Goal: Task Accomplishment & Management: Use online tool/utility

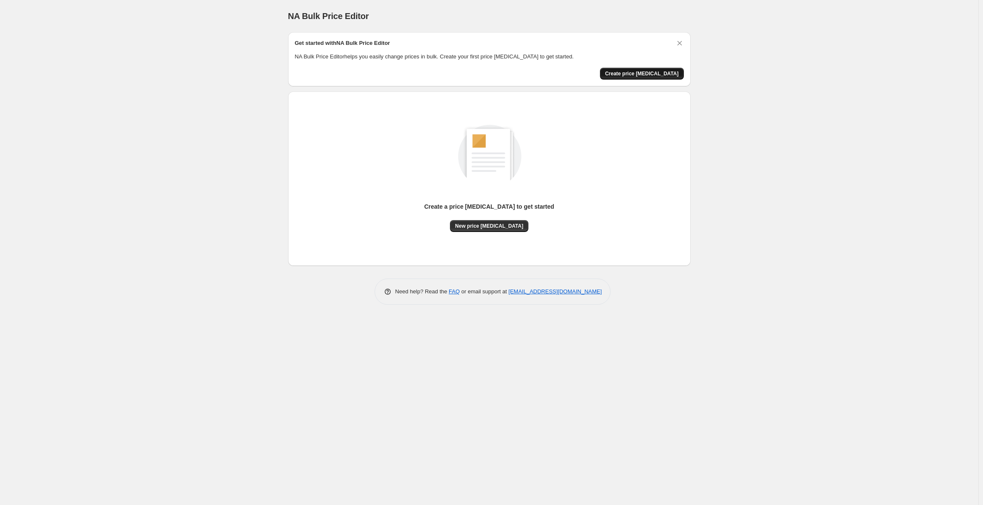
click at [636, 71] on span "Create price change job" at bounding box center [642, 73] width 74 height 7
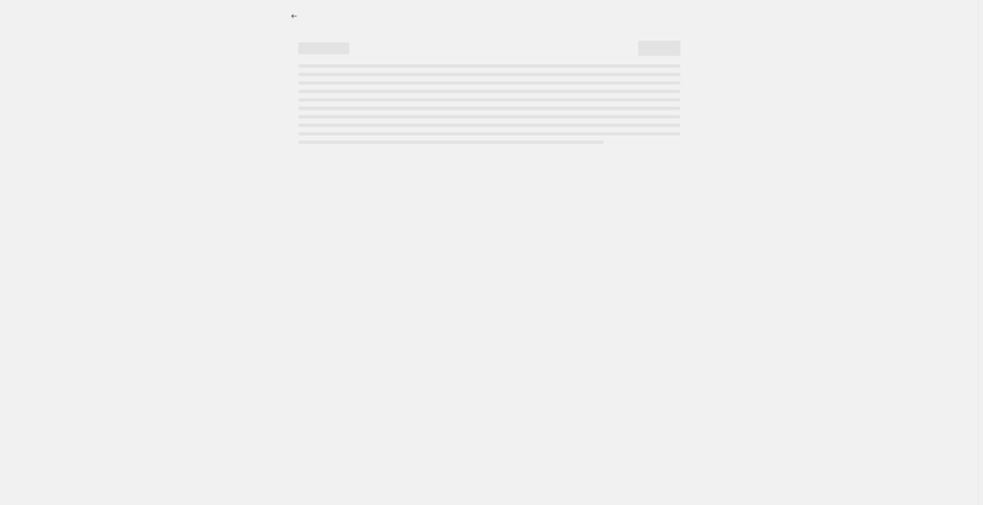
select select "percentage"
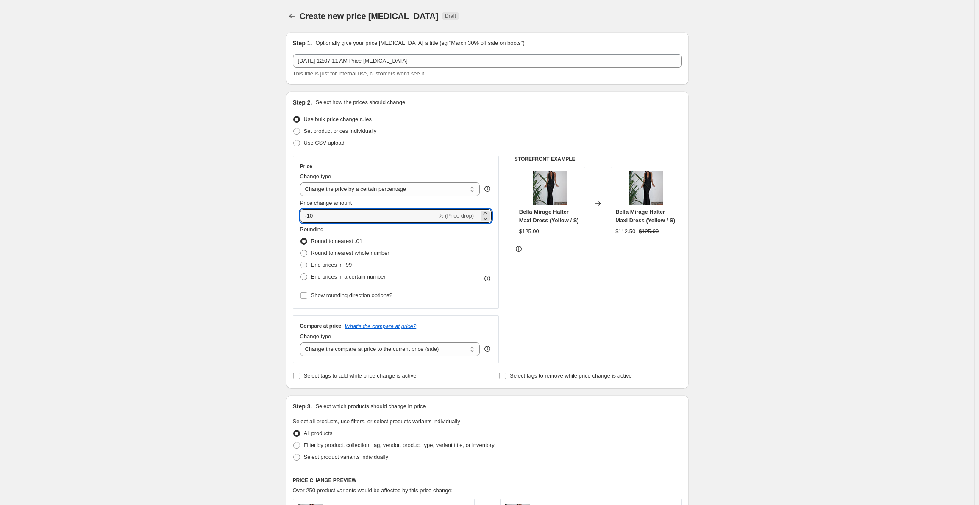
drag, startPoint x: 325, startPoint y: 212, endPoint x: 264, endPoint y: 212, distance: 61.4
click at [264, 212] on div "Create new price change job. This page is ready Create new price change job Dra…" at bounding box center [487, 423] width 974 height 847
type input "4"
type input "50"
click at [304, 265] on span at bounding box center [303, 265] width 7 height 7
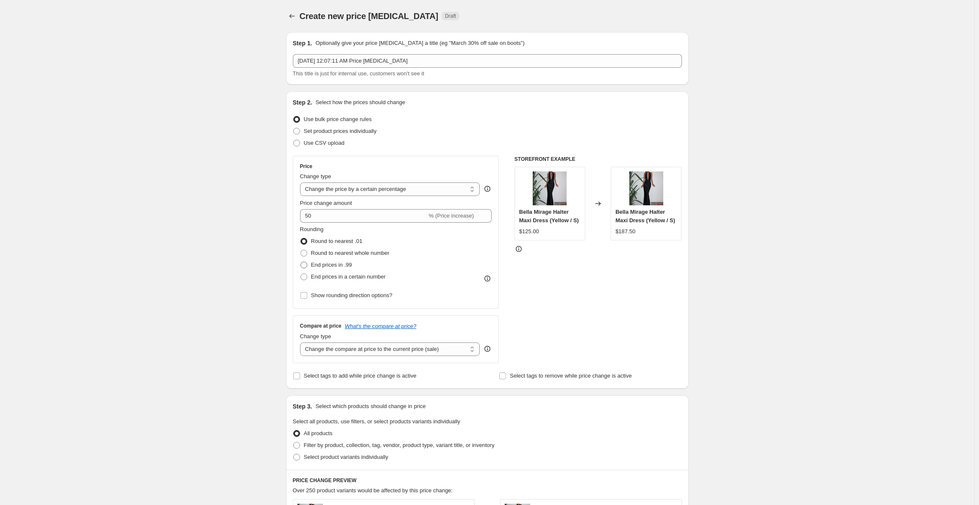
click at [301, 262] on input "End prices in .99" at bounding box center [300, 262] width 0 height 0
radio input "true"
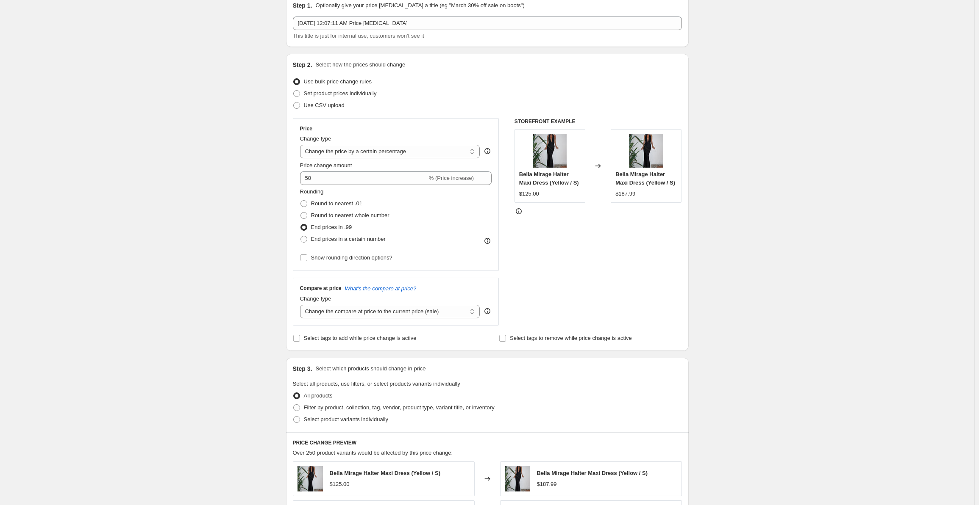
scroll to position [85, 0]
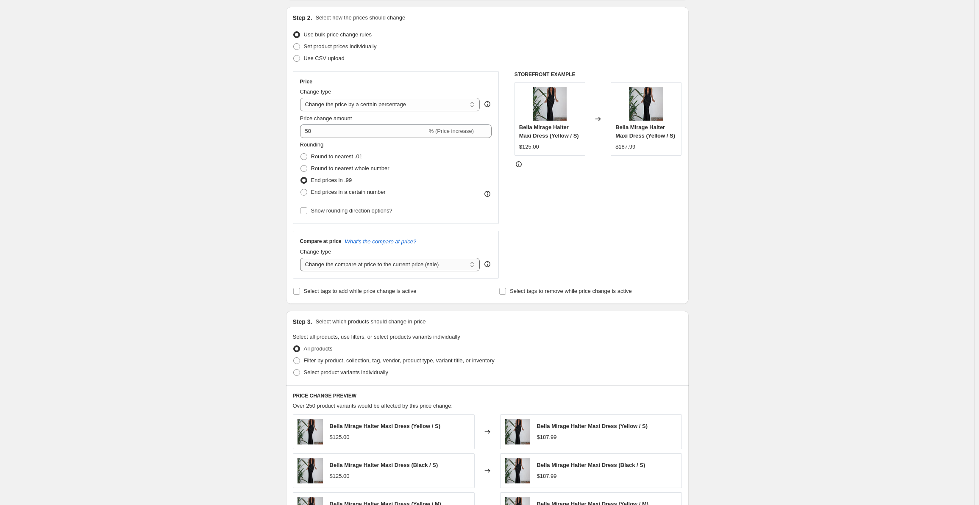
click at [406, 261] on select "Change the compare at price to the current price (sale) Change the compare at p…" at bounding box center [390, 265] width 180 height 14
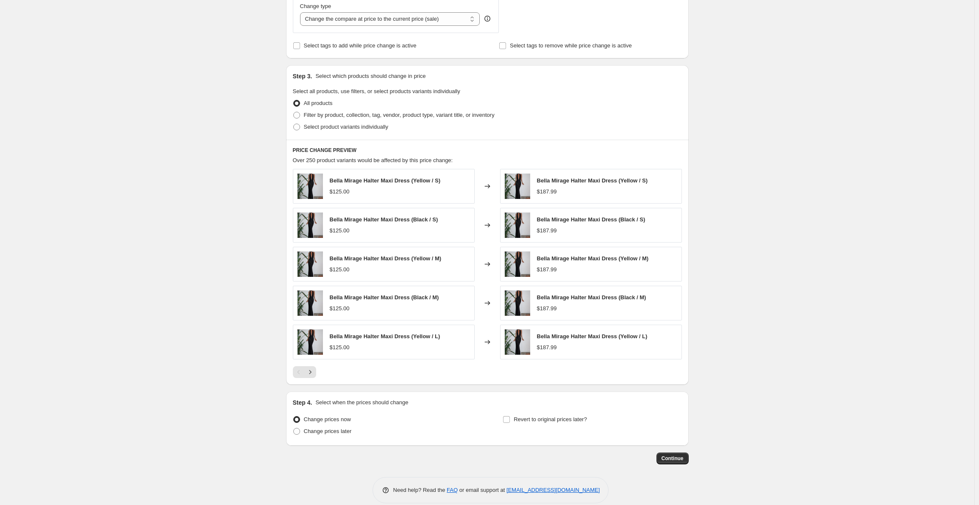
scroll to position [339, 0]
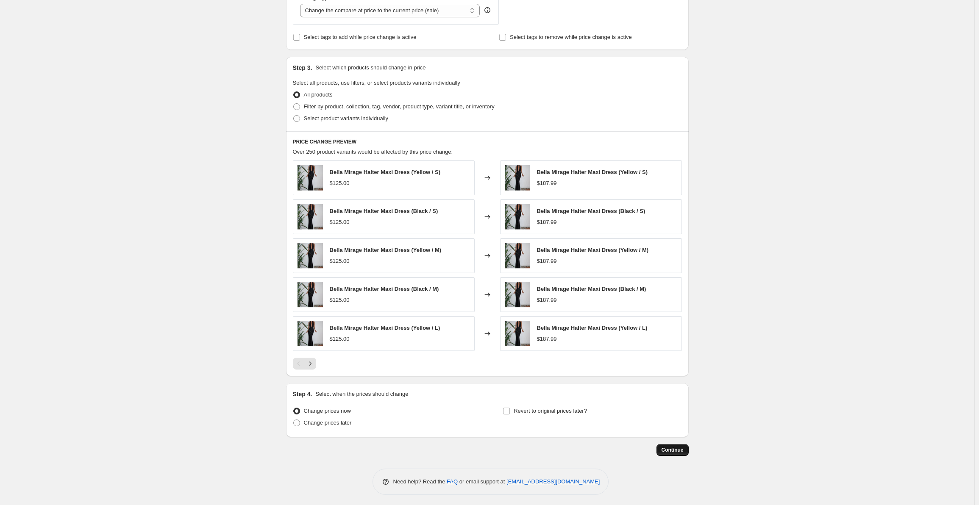
click at [680, 447] on span "Continue" at bounding box center [672, 450] width 22 height 7
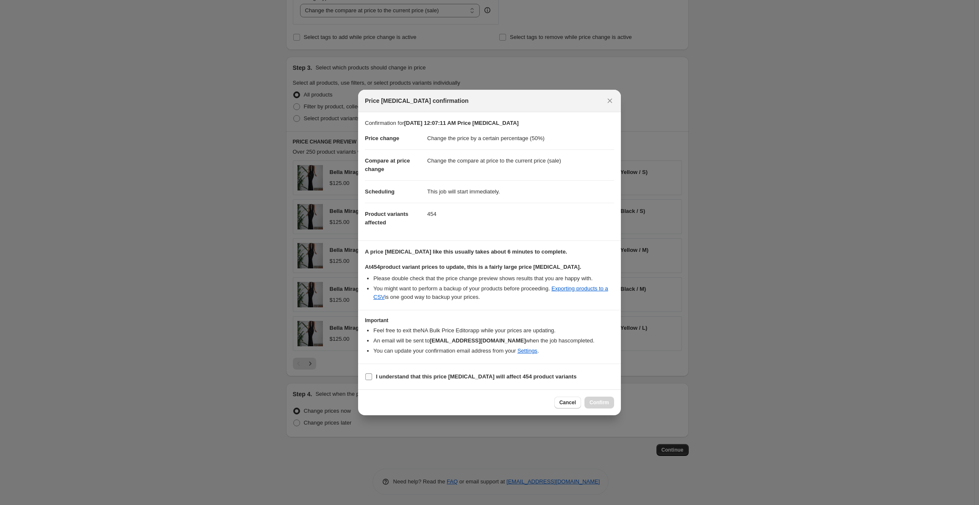
click at [370, 377] on input "I understand that this price [MEDICAL_DATA] will affect 454 product variants" at bounding box center [368, 377] width 7 height 7
checkbox input "true"
click at [610, 400] on button "Confirm" at bounding box center [599, 403] width 30 height 12
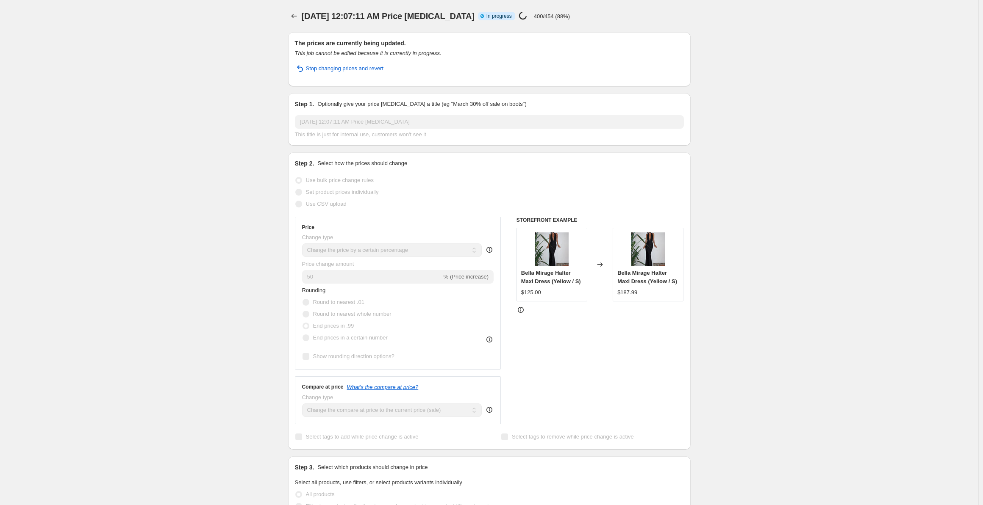
select select "percentage"
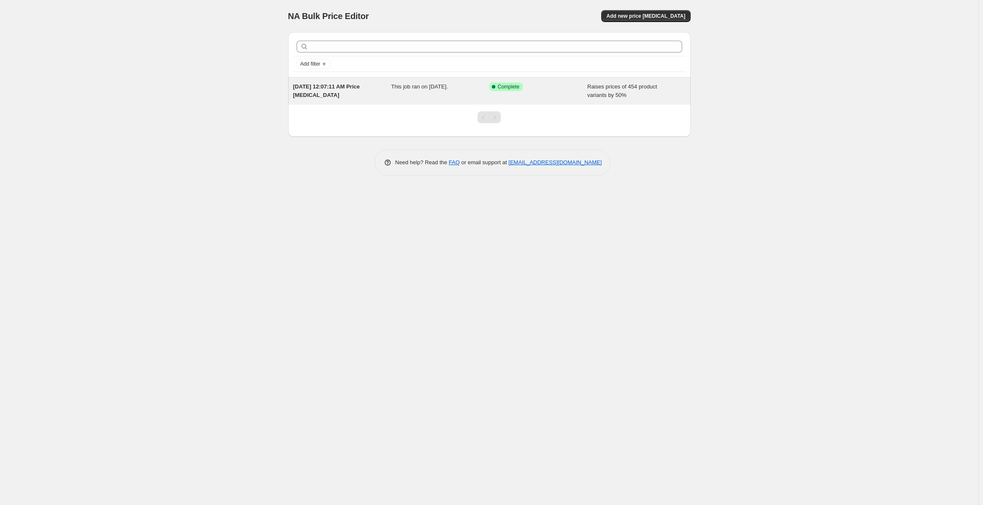
click at [349, 87] on span "[DATE] 12:07:11 AM Price [MEDICAL_DATA]" at bounding box center [326, 90] width 67 height 15
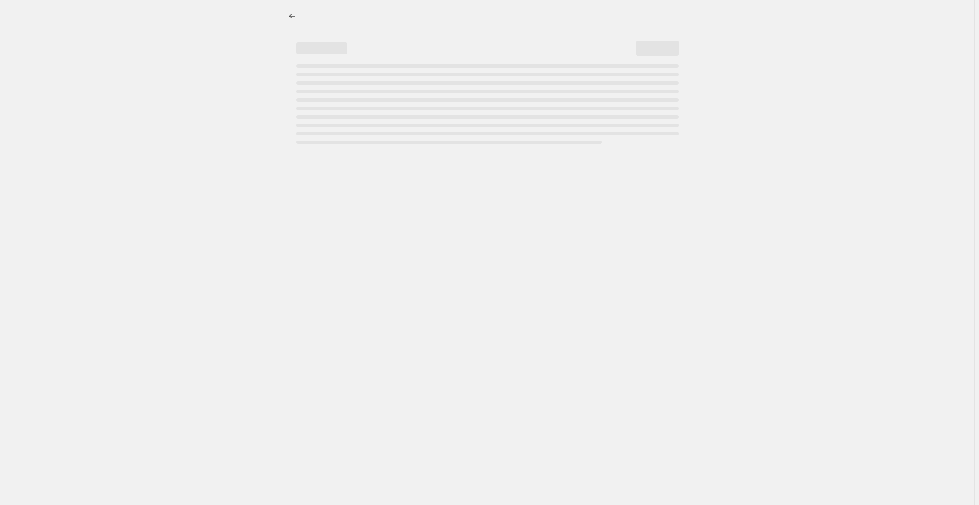
select select "percentage"
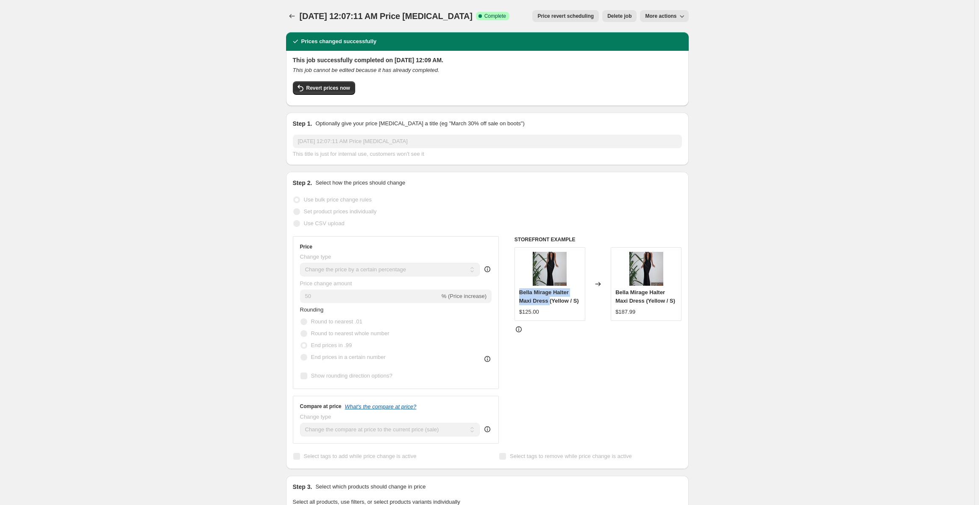
drag, startPoint x: 552, startPoint y: 300, endPoint x: 513, endPoint y: 293, distance: 38.8
click at [513, 293] on div "Price Change type Change the price to a certain amount Change the price by a ce…" at bounding box center [487, 340] width 389 height 208
copy span "Bella Mirage Halter Maxi Dress"
click at [323, 85] on span "Revert prices now" at bounding box center [328, 88] width 44 height 7
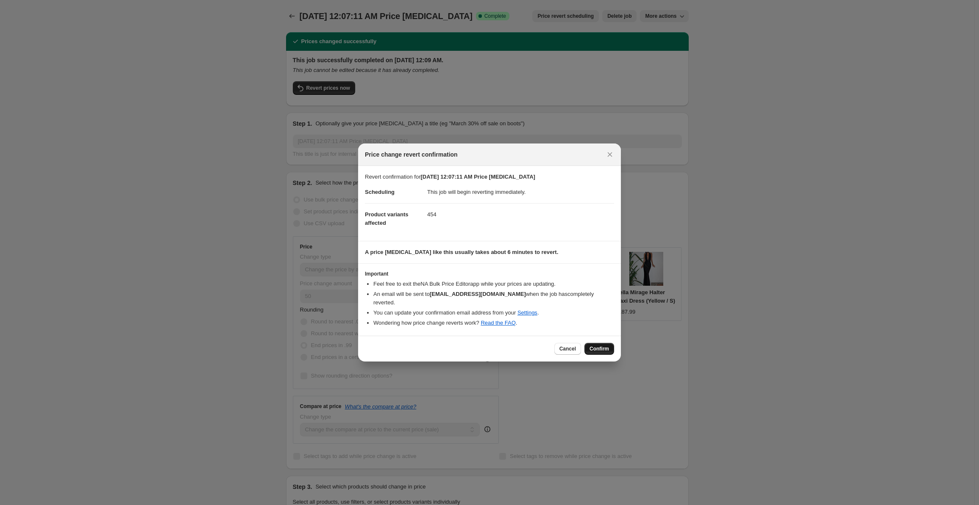
click at [598, 346] on span "Confirm" at bounding box center [598, 349] width 19 height 7
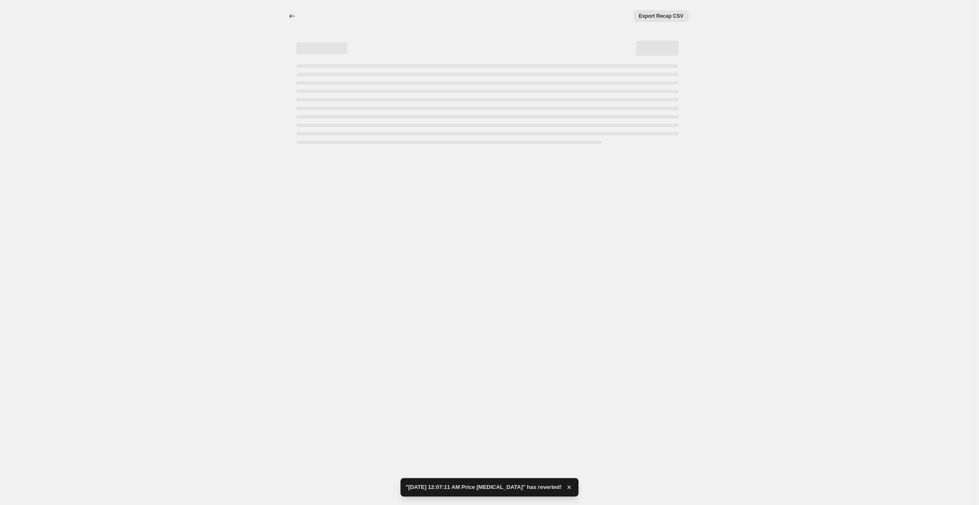
select select "percentage"
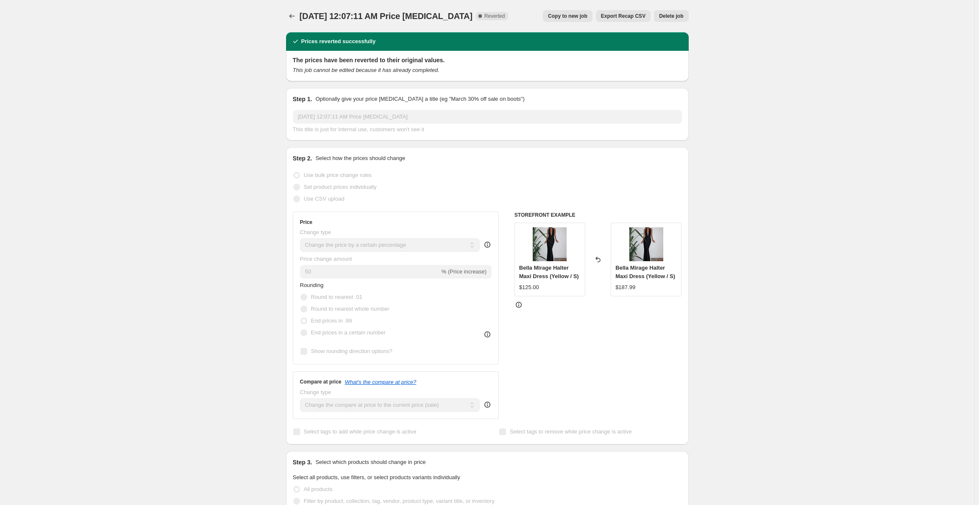
click at [347, 206] on div "Step 2. Select how the prices should change Use bulk price change rules Set pro…" at bounding box center [487, 296] width 389 height 284
click at [295, 17] on icon "Price change jobs" at bounding box center [292, 16] width 8 height 8
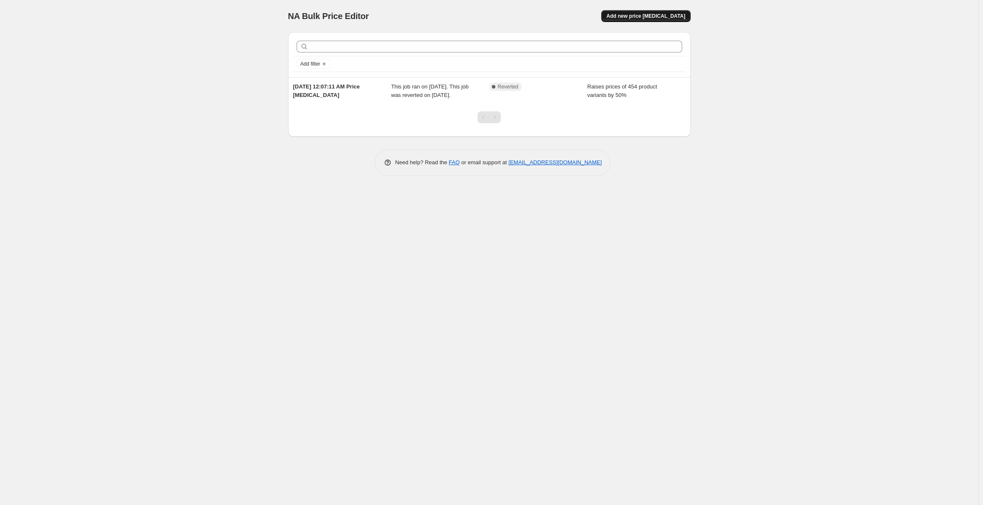
click at [661, 19] on button "Add new price [MEDICAL_DATA]" at bounding box center [645, 16] width 89 height 12
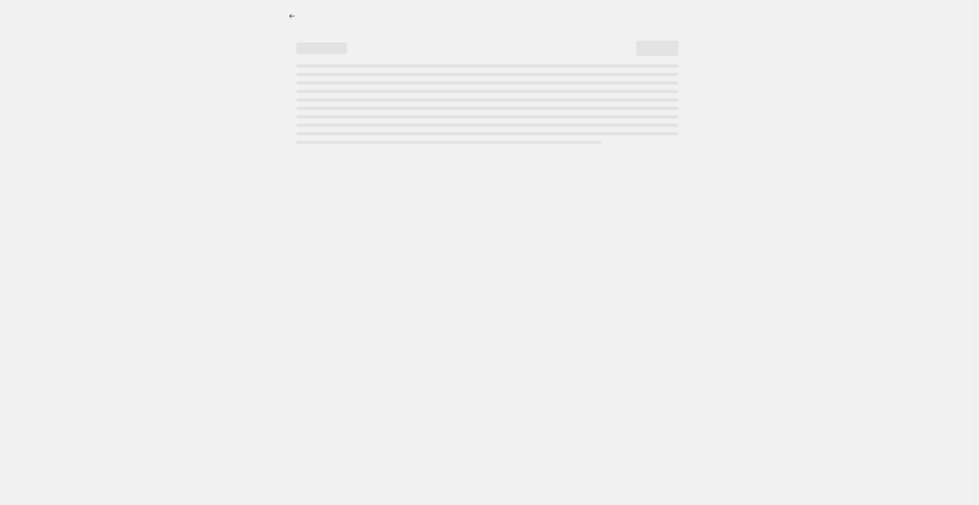
select select "percentage"
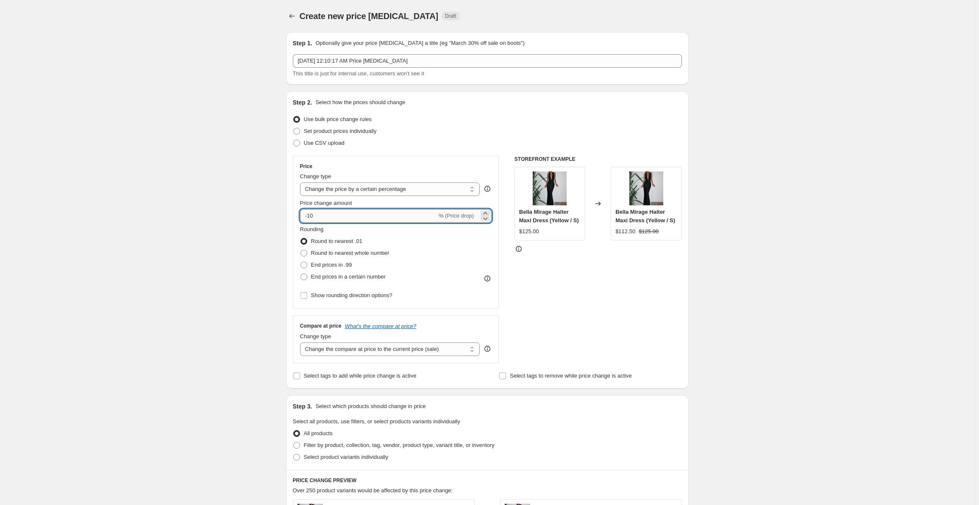
click at [356, 212] on input "-10" at bounding box center [368, 216] width 137 height 14
click at [355, 215] on input "-10" at bounding box center [368, 216] width 137 height 14
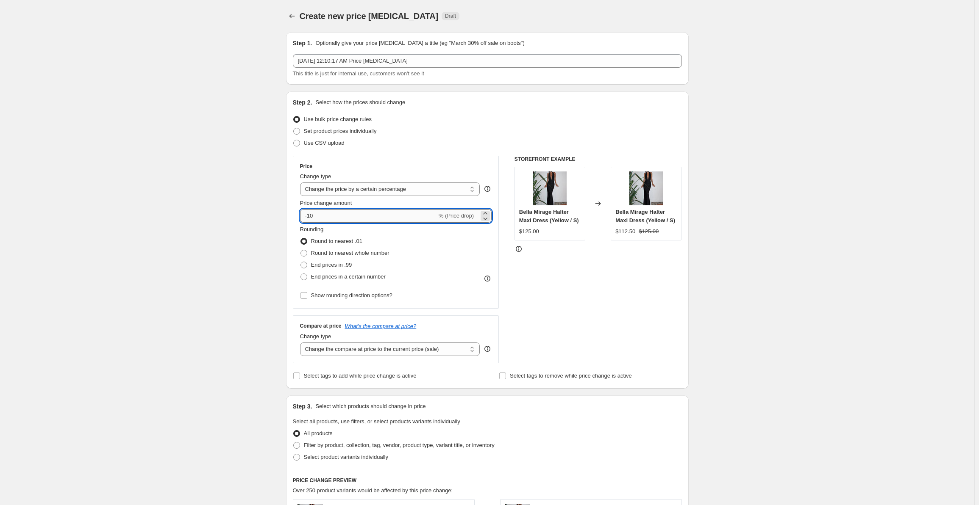
click at [355, 215] on input "-10" at bounding box center [368, 216] width 137 height 14
type input "70"
click at [345, 264] on span "End prices in .99" at bounding box center [331, 265] width 41 height 6
click at [301, 262] on input "End prices in .99" at bounding box center [300, 262] width 0 height 0
radio input "true"
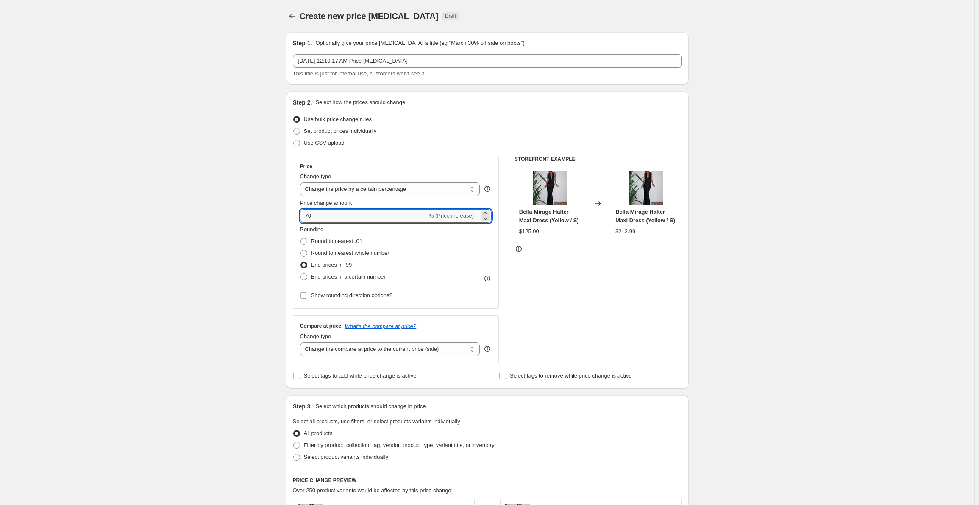
click at [316, 214] on input "70" at bounding box center [363, 216] width 127 height 14
type input "80"
click at [643, 279] on div "STOREFRONT EXAMPLE Bella Mirage Halter Maxi Dress (Yellow / S) $125.00 Changed …" at bounding box center [597, 260] width 167 height 208
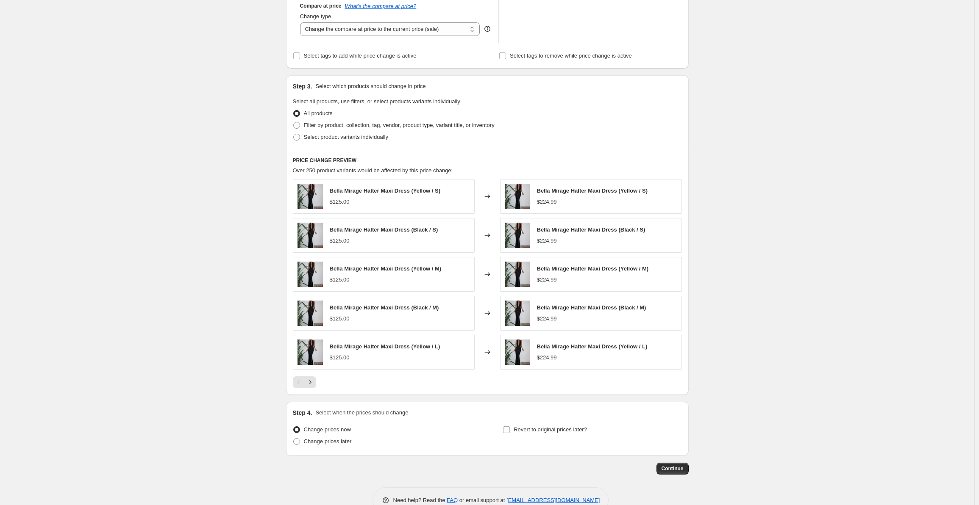
scroll to position [339, 0]
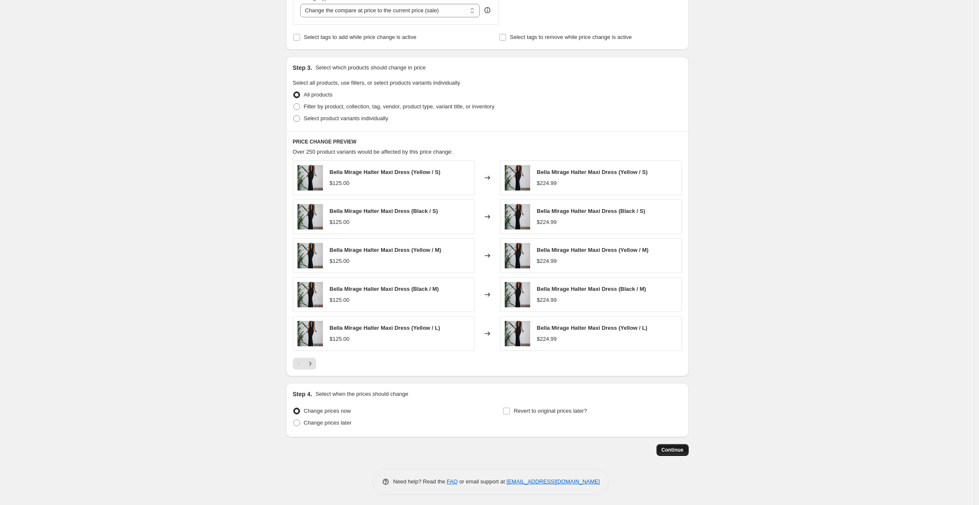
click at [672, 448] on span "Continue" at bounding box center [672, 450] width 22 height 7
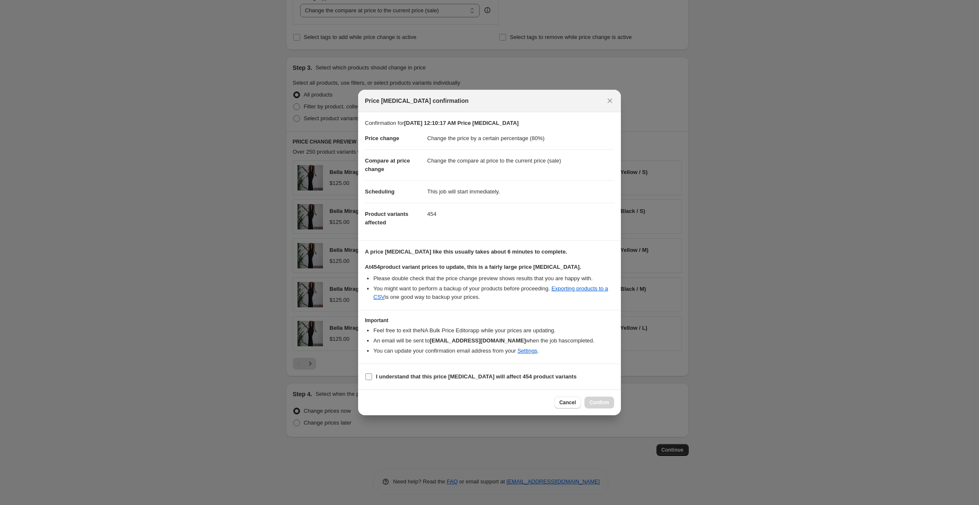
click at [524, 376] on b "I understand that this price [MEDICAL_DATA] will affect 454 product variants" at bounding box center [476, 377] width 200 height 6
click at [372, 376] on input "I understand that this price [MEDICAL_DATA] will affect 454 product variants" at bounding box center [368, 377] width 7 height 7
checkbox input "true"
click at [607, 400] on span "Confirm" at bounding box center [598, 403] width 19 height 7
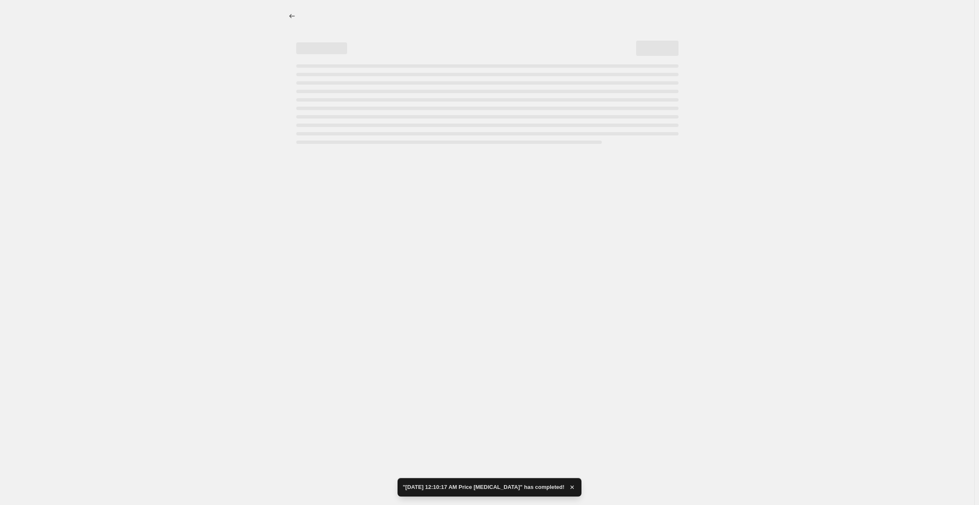
select select "percentage"
